Goal: Information Seeking & Learning: Learn about a topic

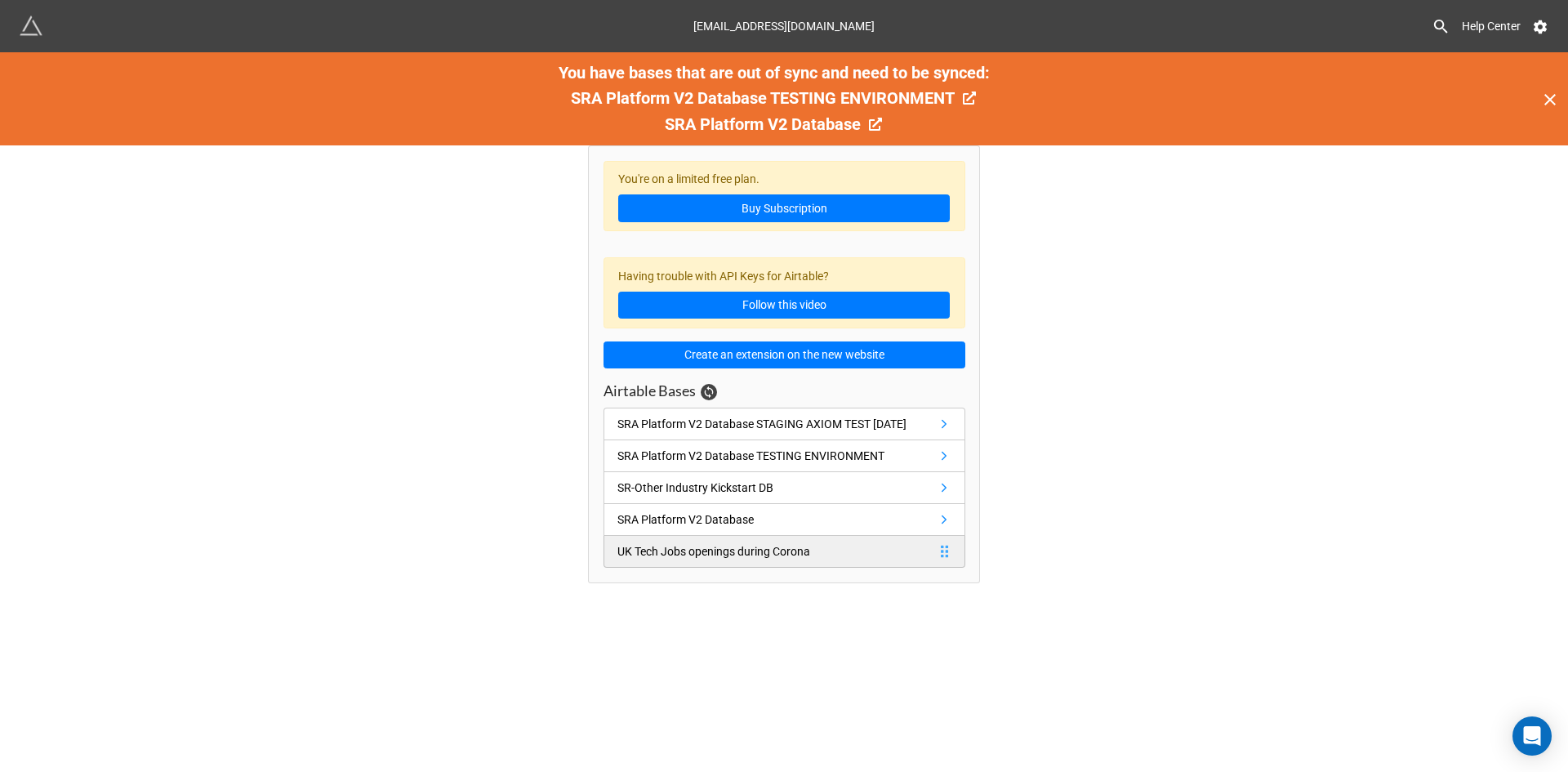
click at [747, 555] on div "UK Tech Jobs openings during Corona" at bounding box center [713, 551] width 193 height 18
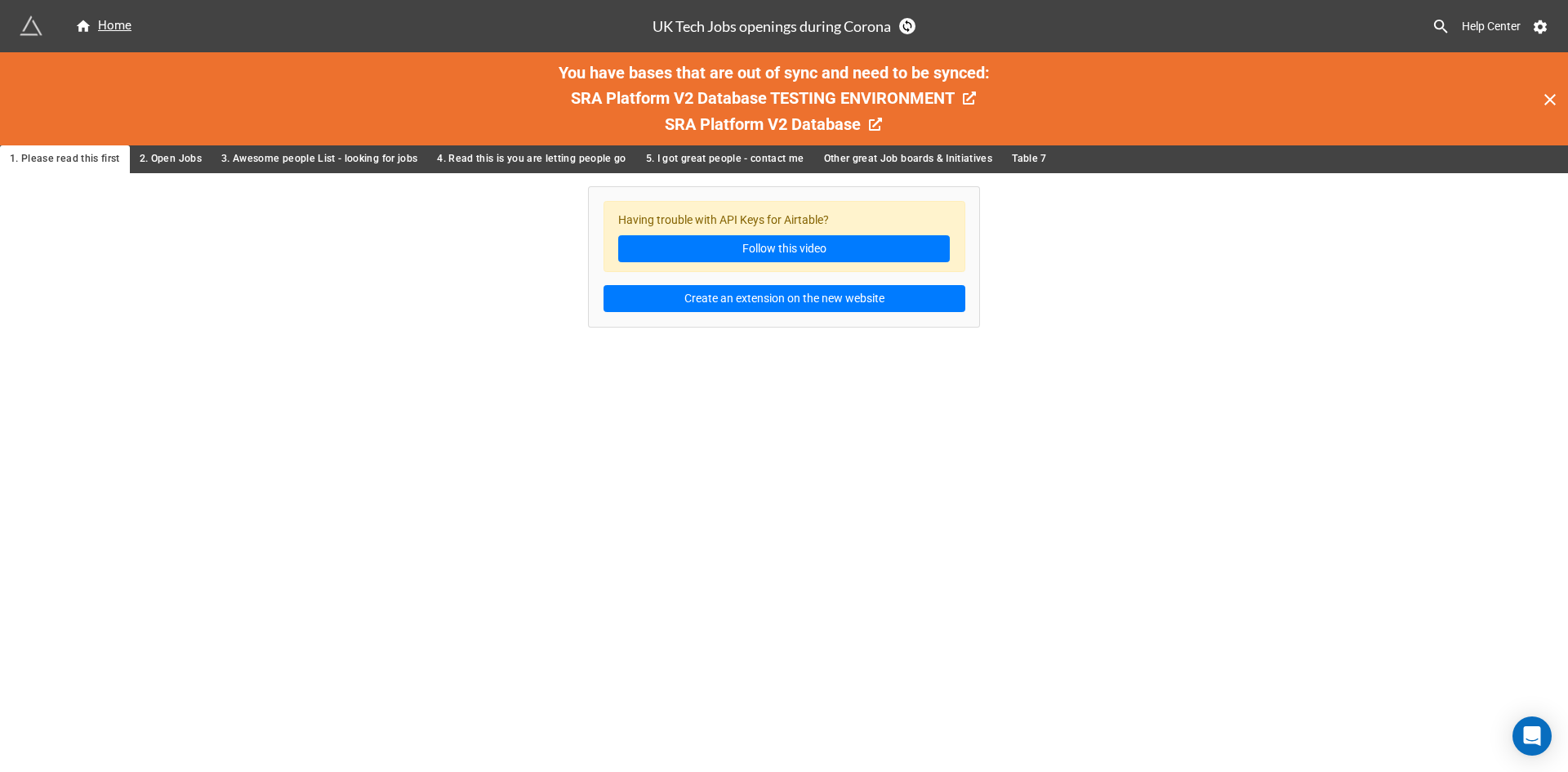
click at [359, 166] on span "3. Awesome people List - looking for jobs" at bounding box center [319, 159] width 196 height 18
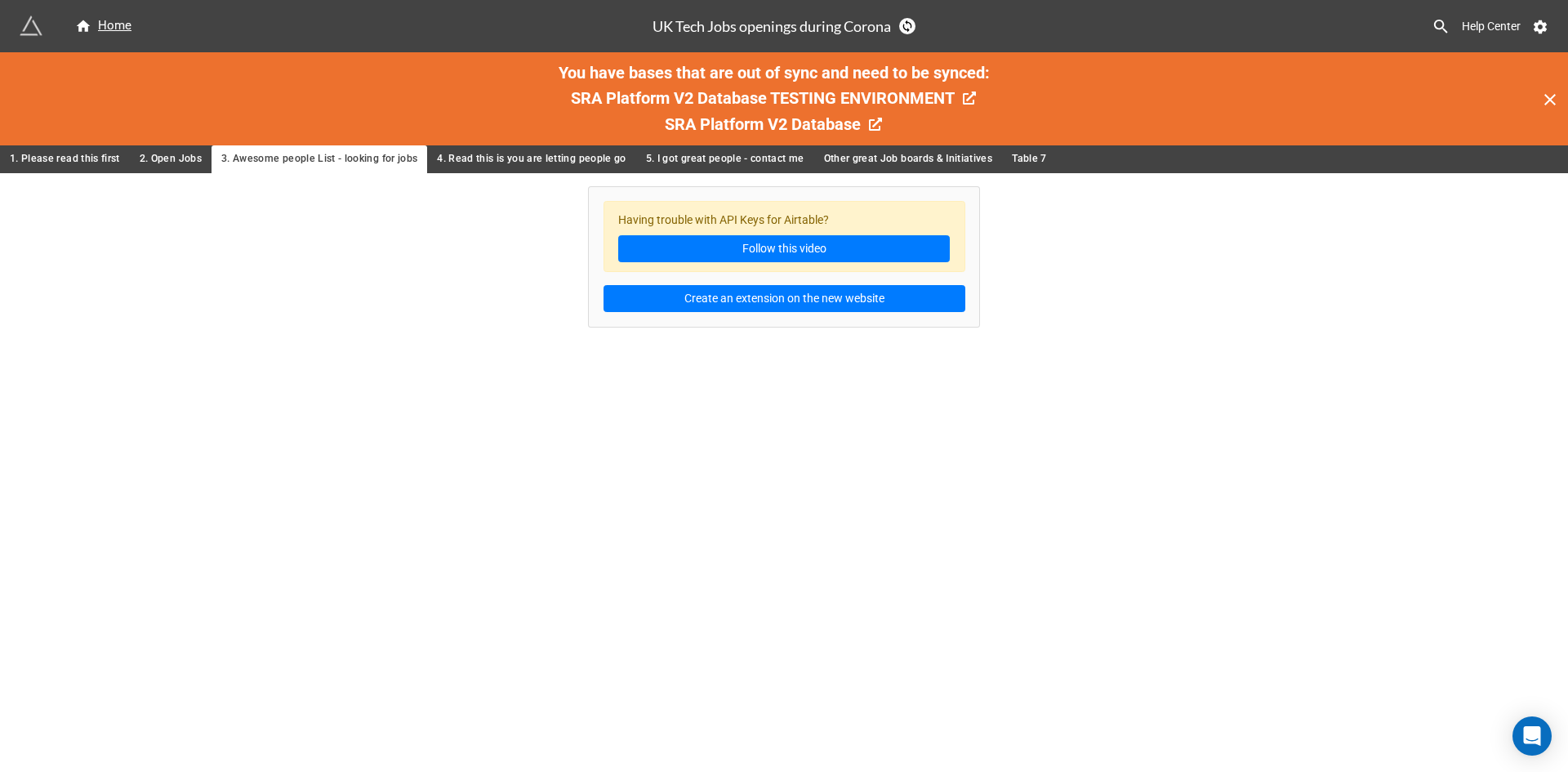
click at [160, 158] on span "2. Open Jobs" at bounding box center [171, 159] width 62 height 18
click at [317, 156] on span "3. Awesome people List - looking for jobs" at bounding box center [319, 159] width 196 height 18
click at [543, 159] on span "4. Read this is you are letting people go" at bounding box center [531, 159] width 189 height 18
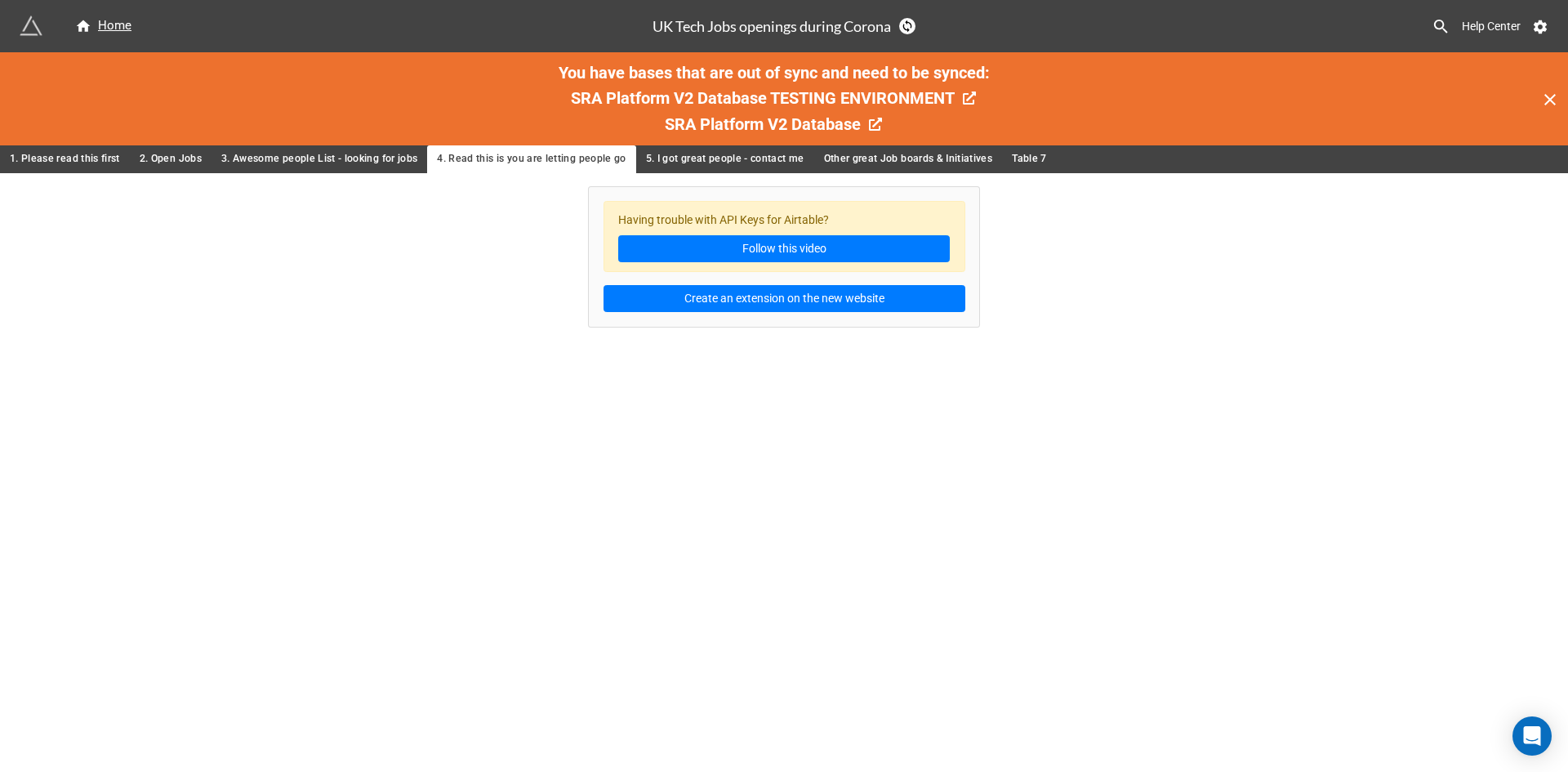
click at [753, 154] on span "5. I got great people - contact me" at bounding box center [726, 159] width 158 height 18
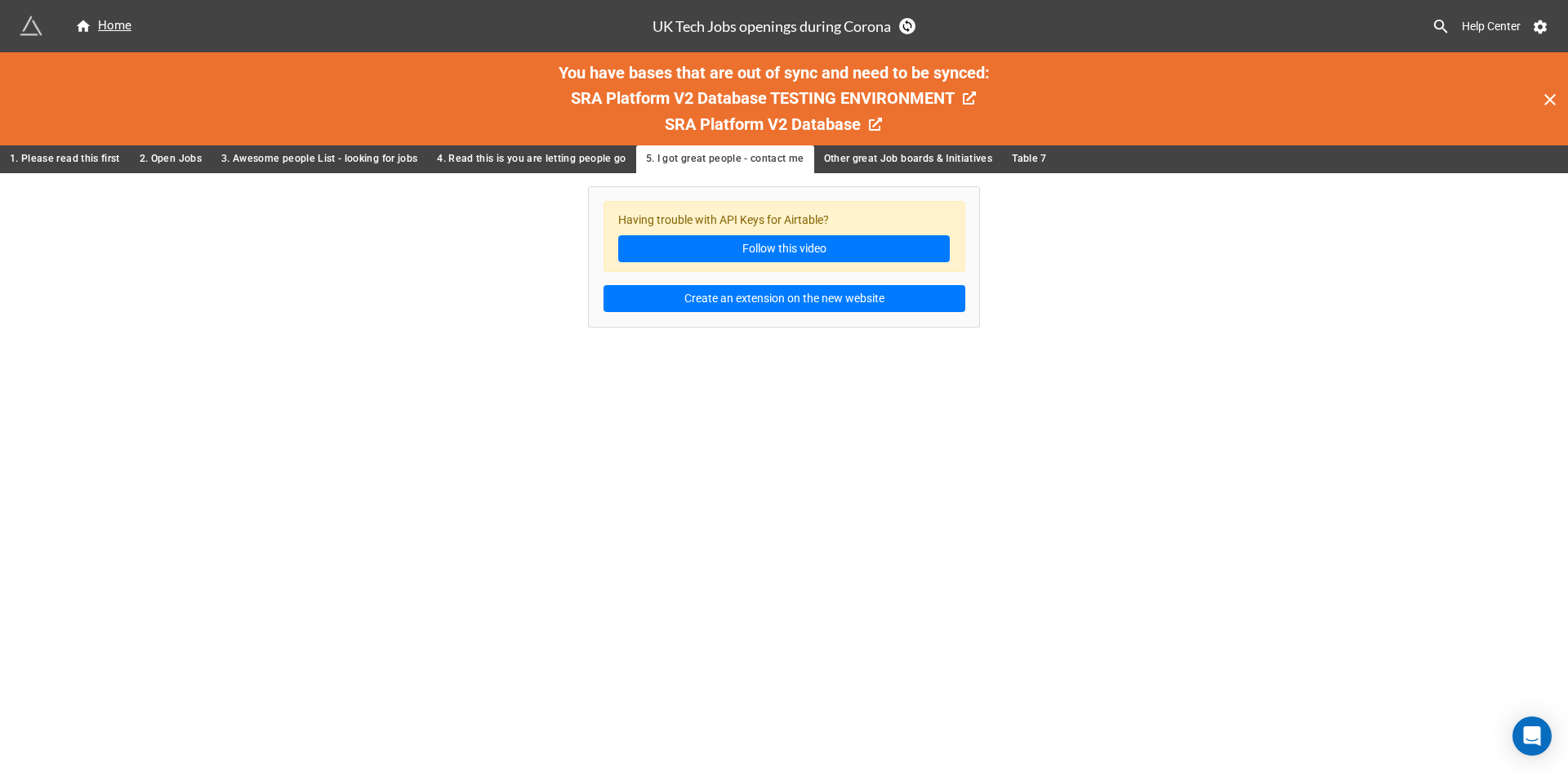
click at [926, 158] on span "Other great Job boards & Initiatives" at bounding box center [908, 159] width 169 height 18
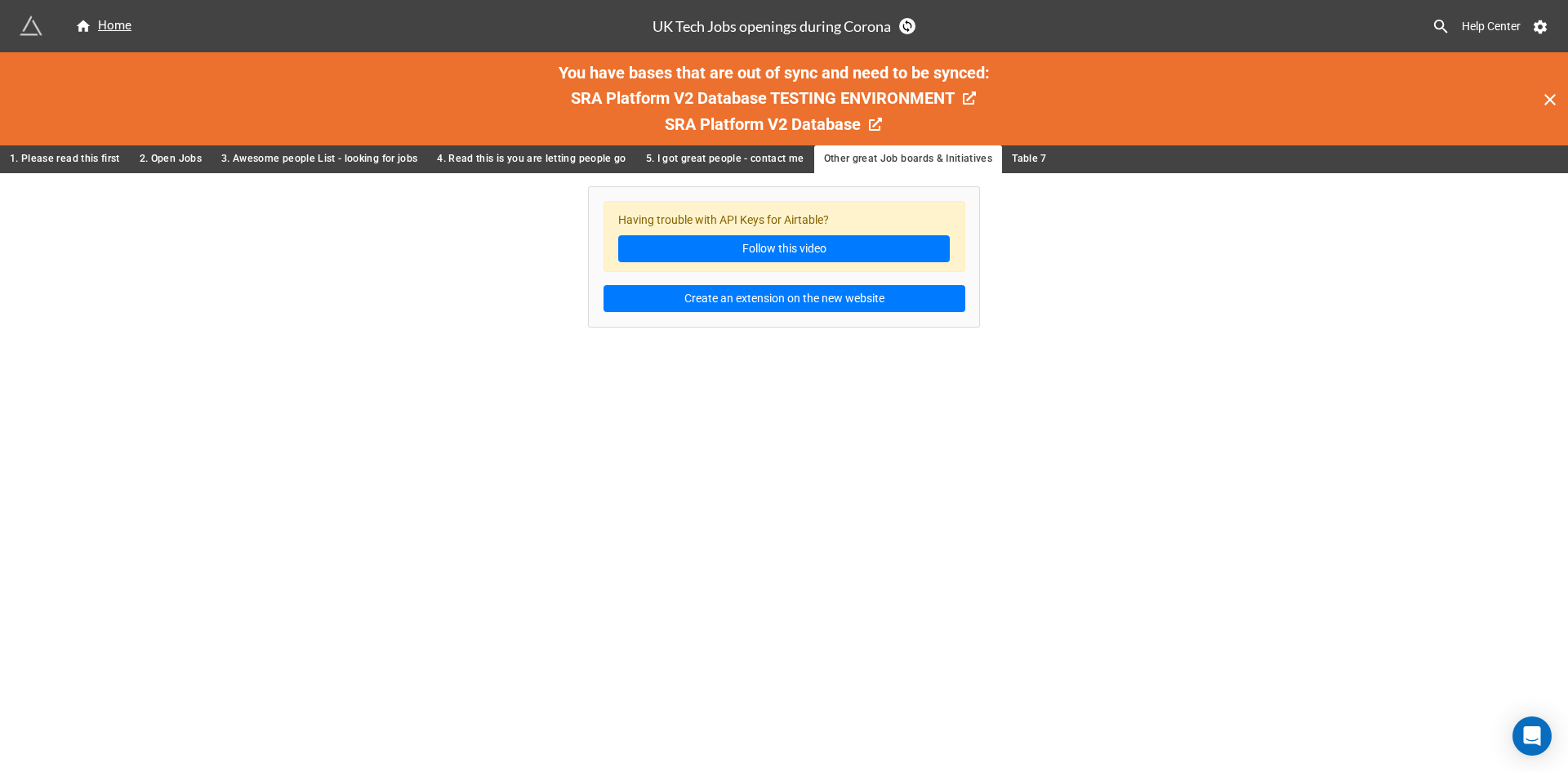
click at [512, 151] on span "4. Read this is you are letting people go" at bounding box center [531, 159] width 189 height 18
drag, startPoint x: 309, startPoint y: 303, endPoint x: 332, endPoint y: 304, distance: 23.0
